Goal: Information Seeking & Learning: Learn about a topic

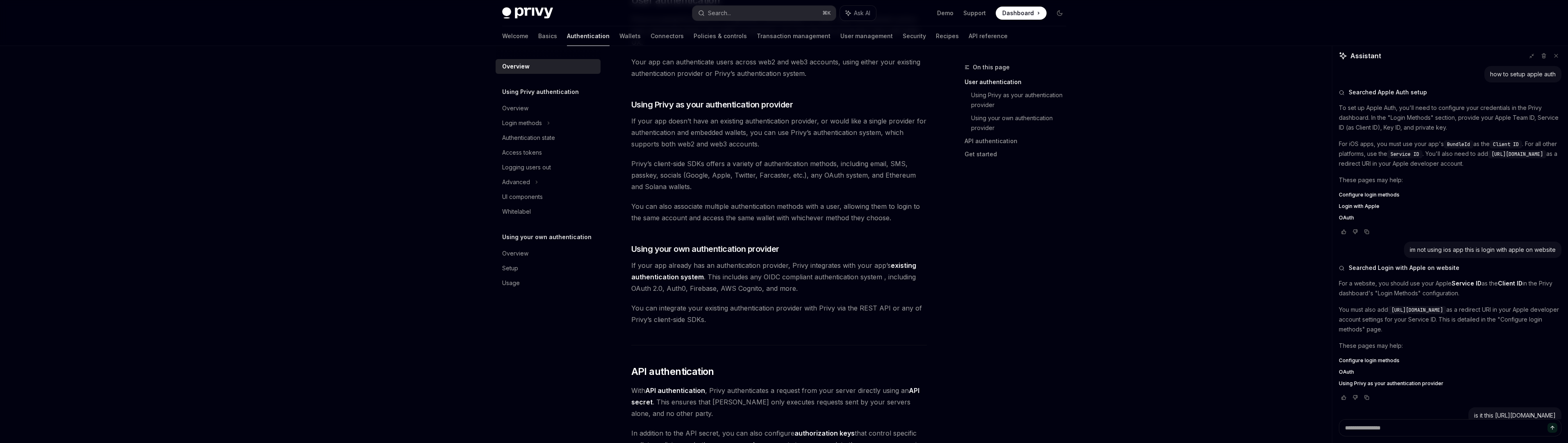
scroll to position [290, 0]
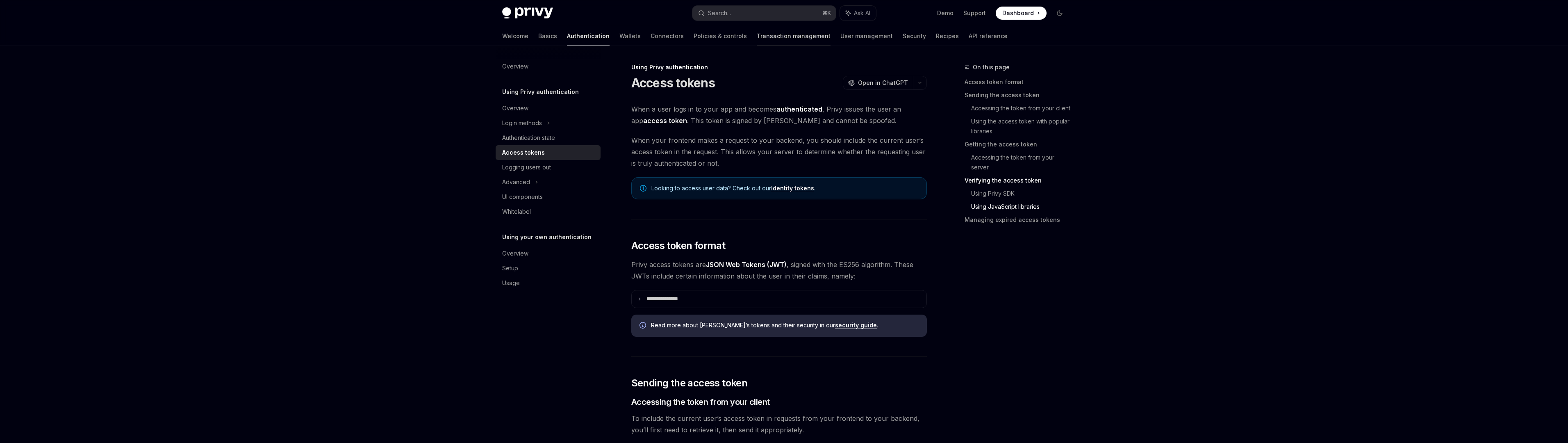
scroll to position [2046, 0]
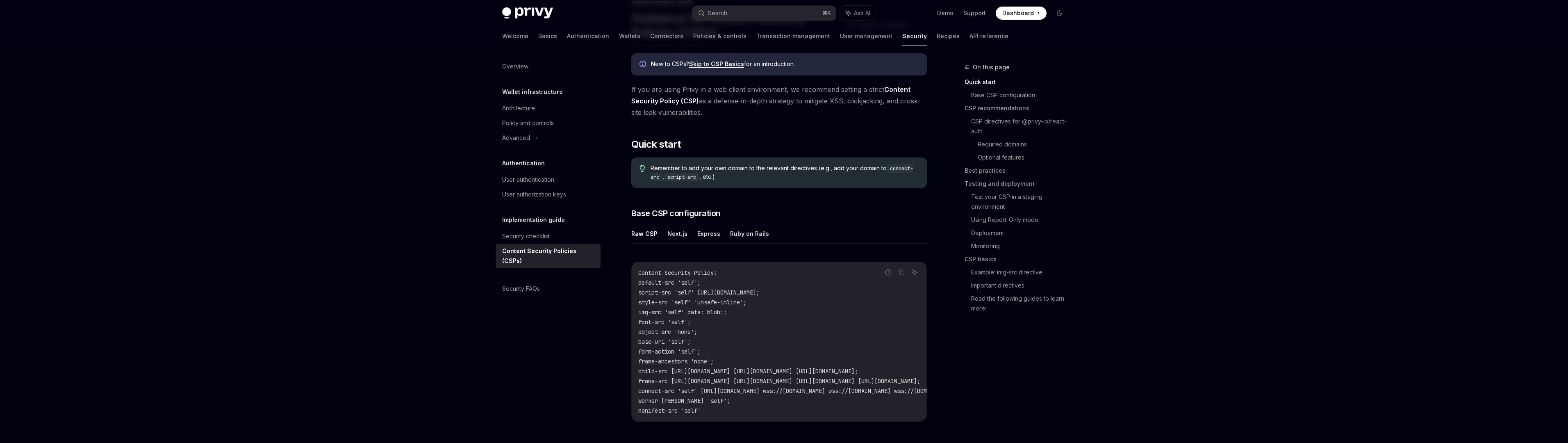
scroll to position [66, 0]
click at [683, 226] on button "Next.js" at bounding box center [677, 232] width 20 height 19
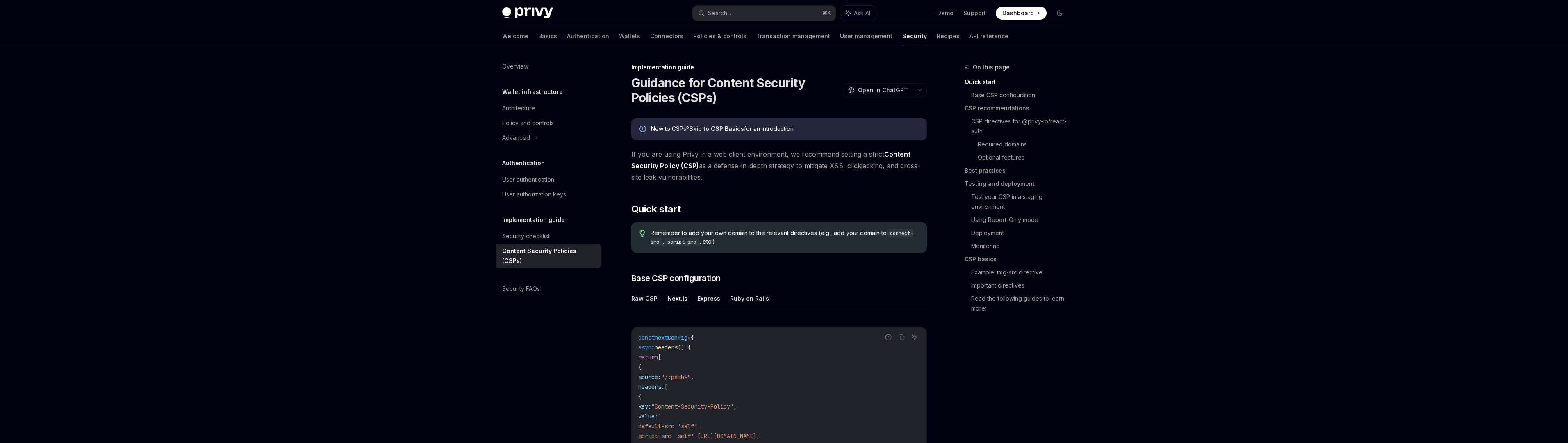
type textarea "*"
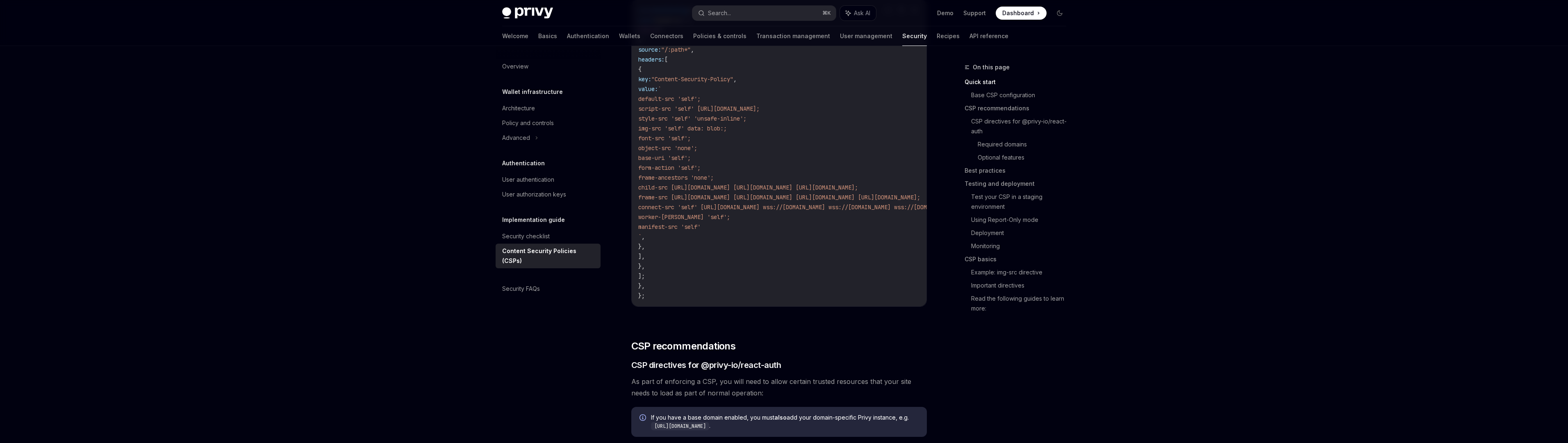
scroll to position [132, 0]
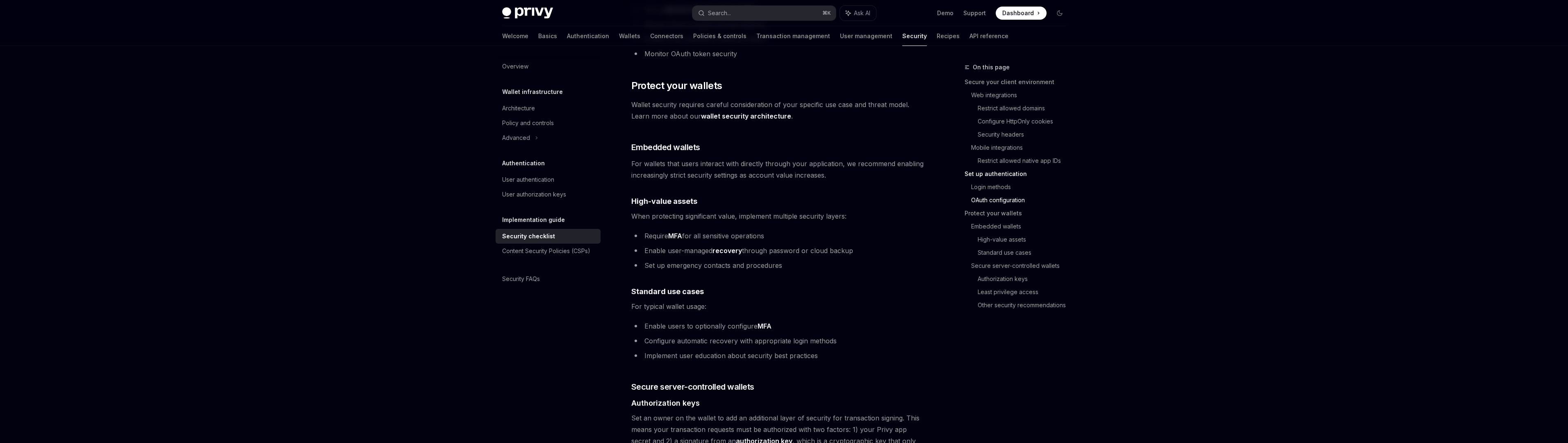
scroll to position [999, 0]
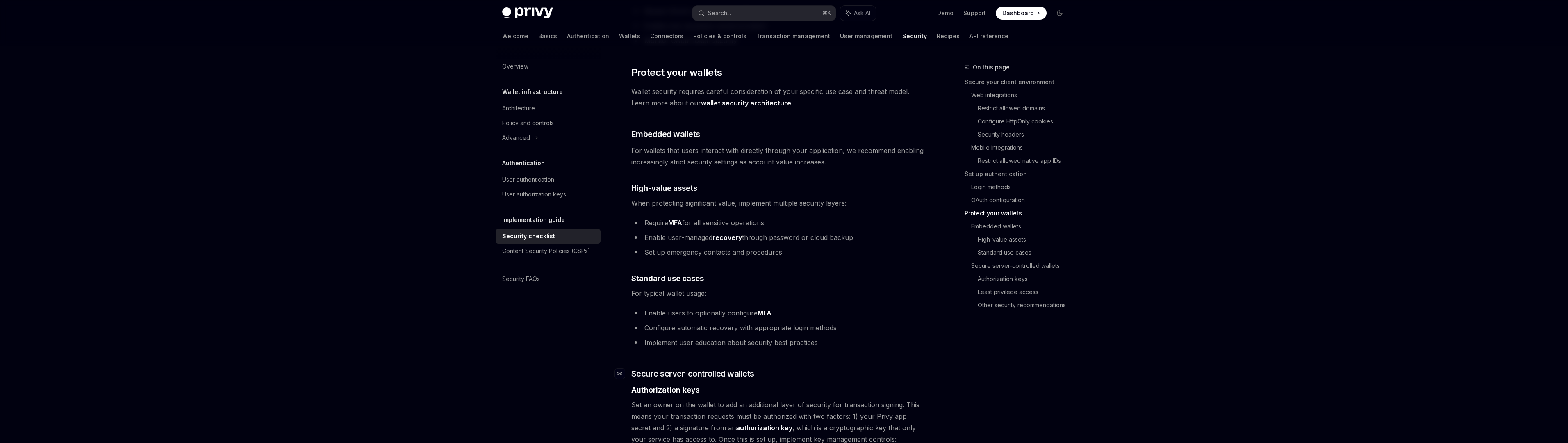
click at [813, 368] on h3 "​ Secure server-controlled wallets" at bounding box center [779, 374] width 296 height 12
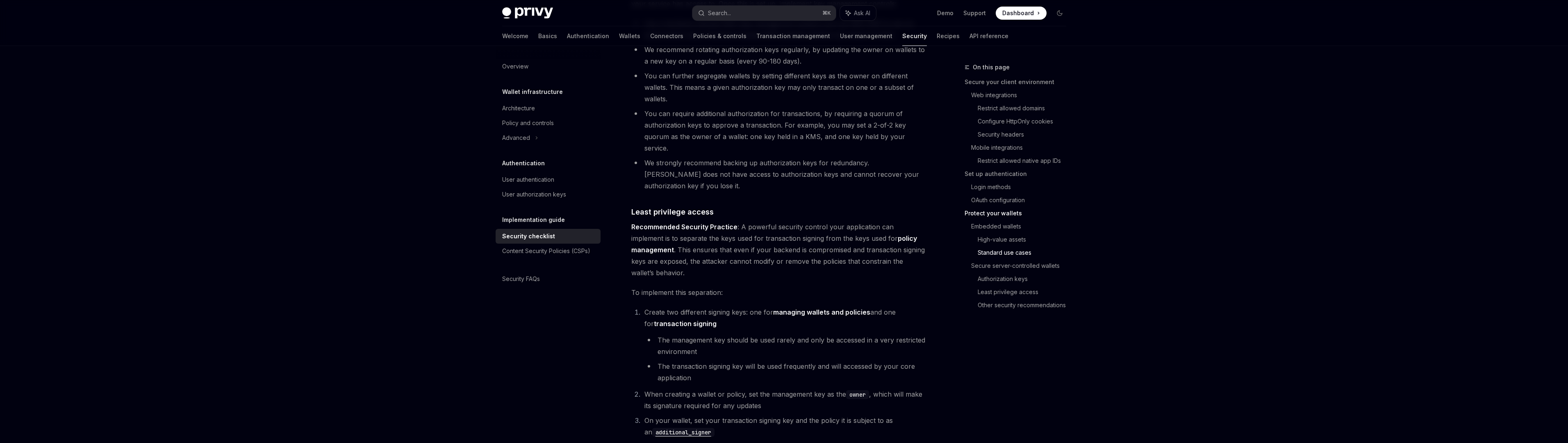
scroll to position [0, 0]
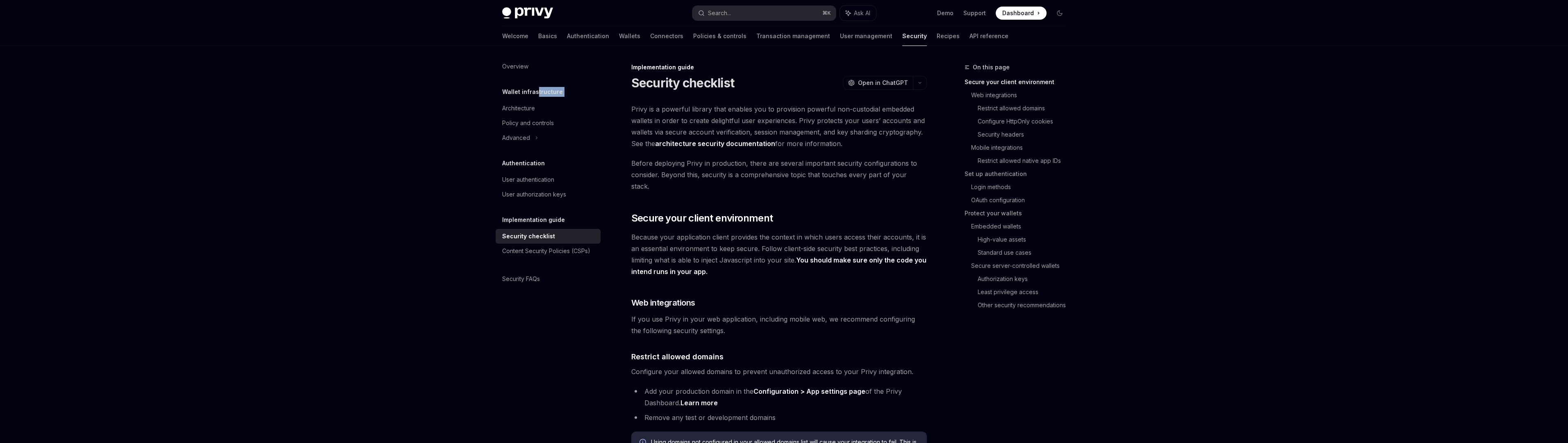
click at [536, 96] on div "Wallet infrastructure Architecture Policy and controls Advanced" at bounding box center [548, 116] width 105 height 58
click at [513, 55] on div at bounding box center [548, 52] width 105 height 13
click at [511, 70] on div "Overview" at bounding box center [515, 66] width 26 height 10
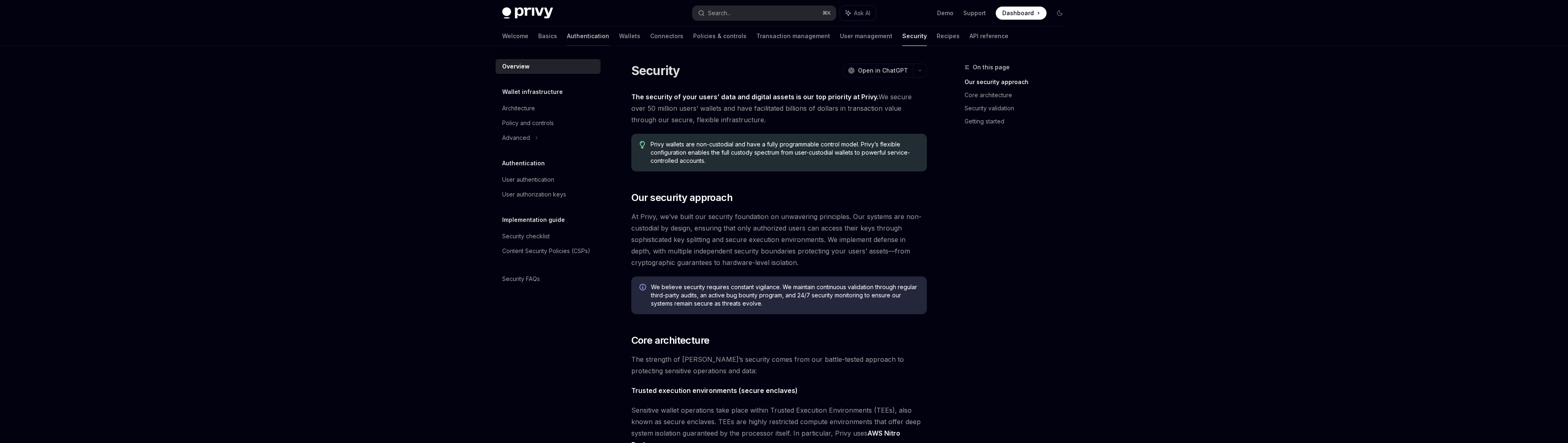
click at [567, 36] on link "Authentication" at bounding box center [587, 36] width 42 height 19
type textarea "*"
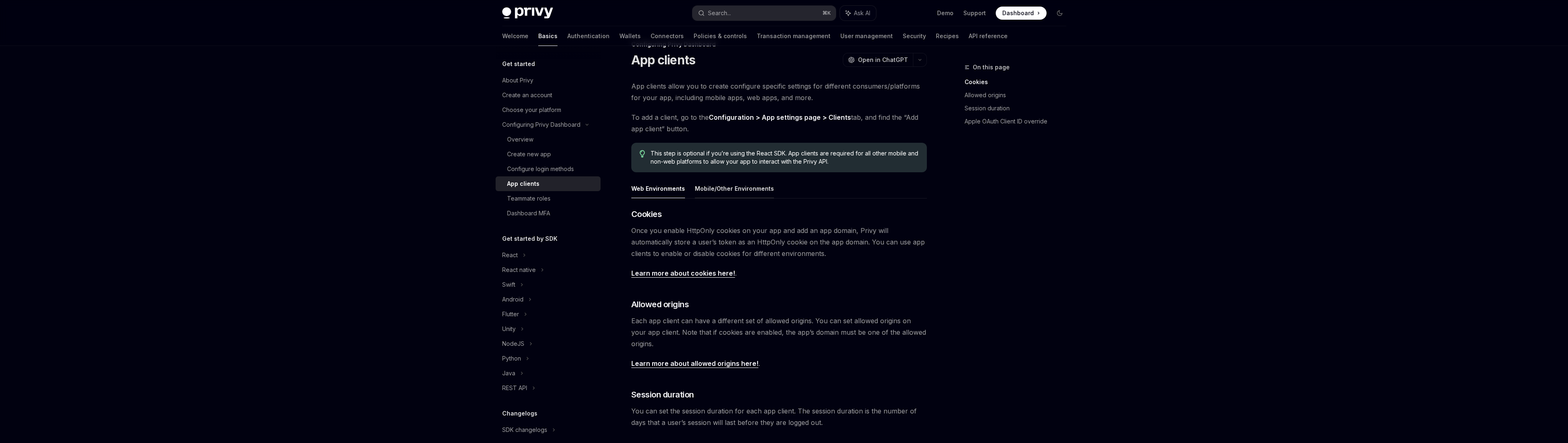
scroll to position [23, 0]
